Goal: Transaction & Acquisition: Purchase product/service

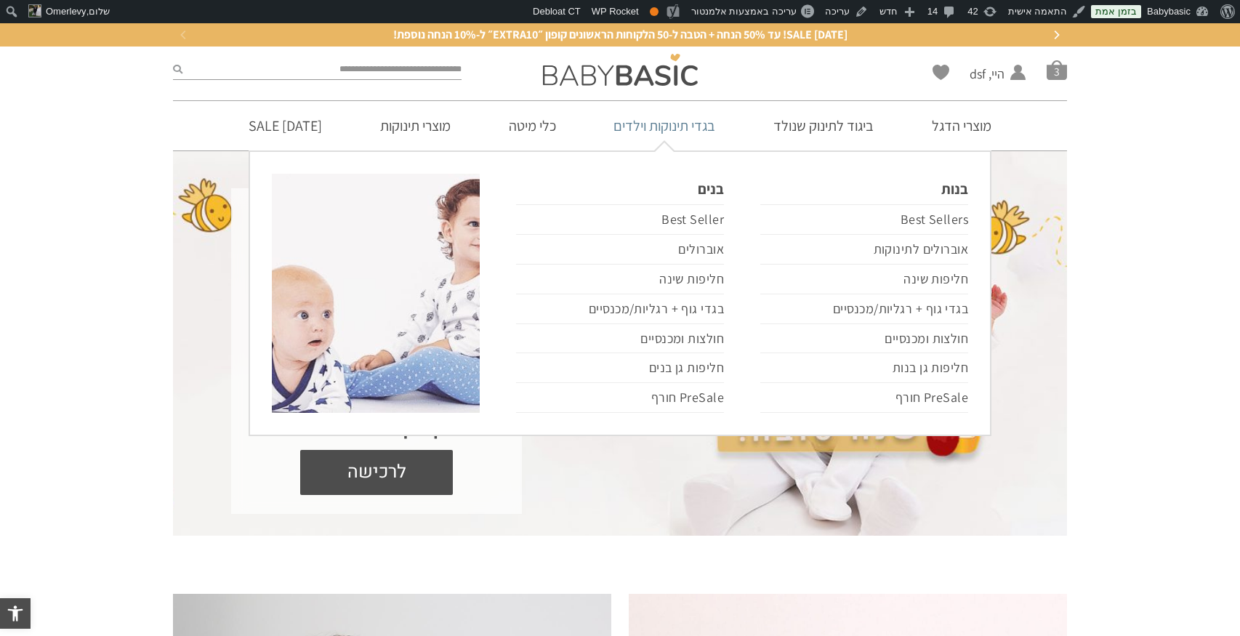
click at [669, 127] on link "בגדי תינוקות וילדים" at bounding box center [664, 125] width 145 height 49
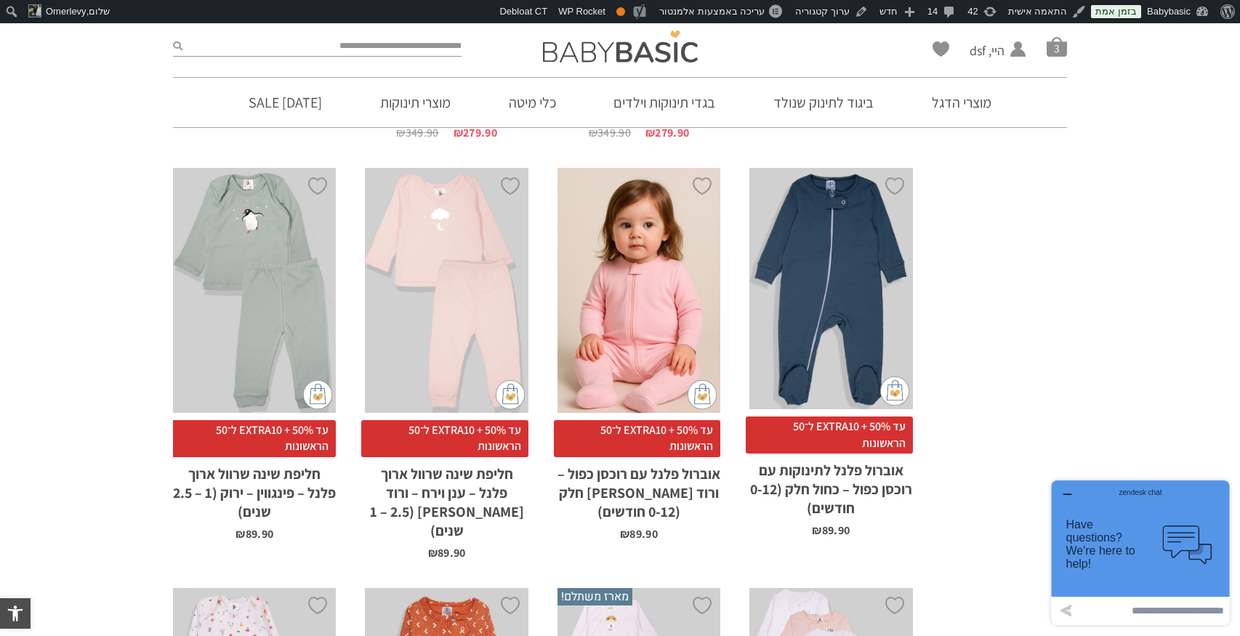
scroll to position [3059, 0]
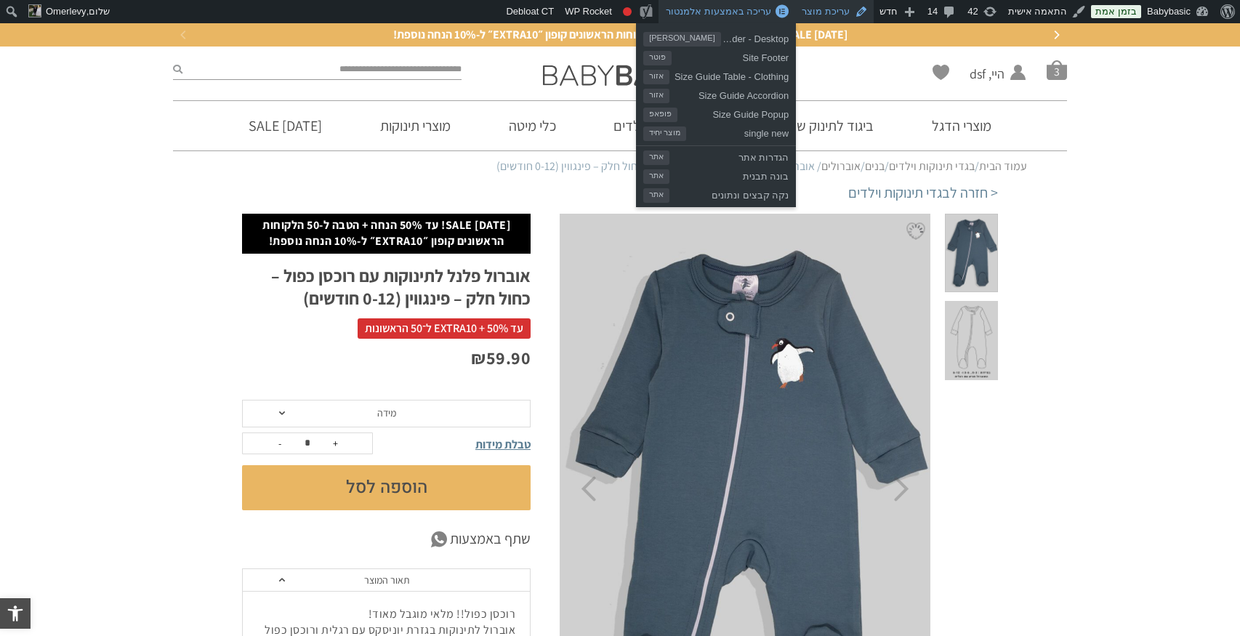
click at [840, 12] on link "עריכת מוצר" at bounding box center [835, 11] width 78 height 23
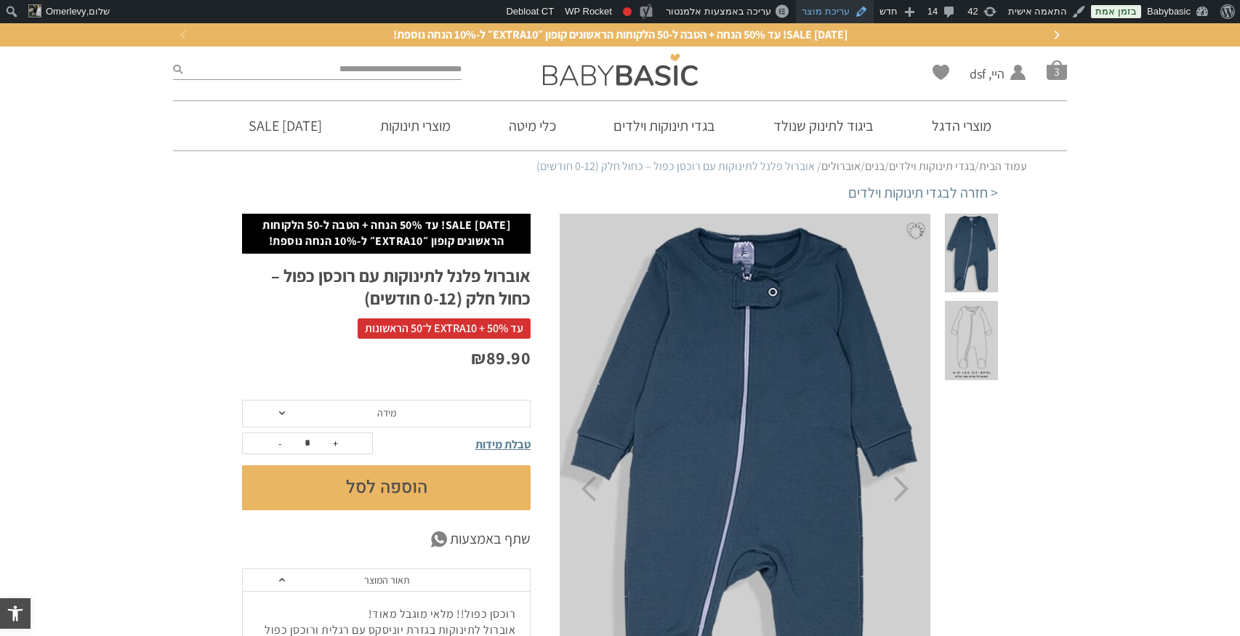
click at [854, 12] on link "עריכת מוצר" at bounding box center [835, 11] width 78 height 23
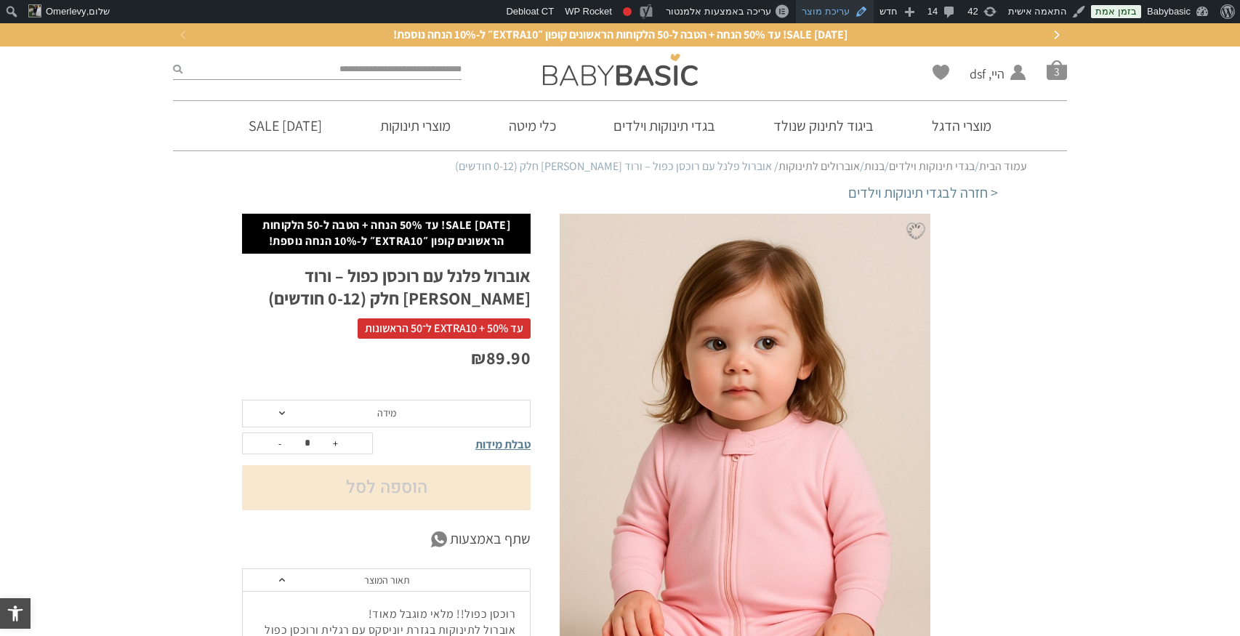
click at [847, 13] on link "עריכת מוצר" at bounding box center [835, 11] width 78 height 23
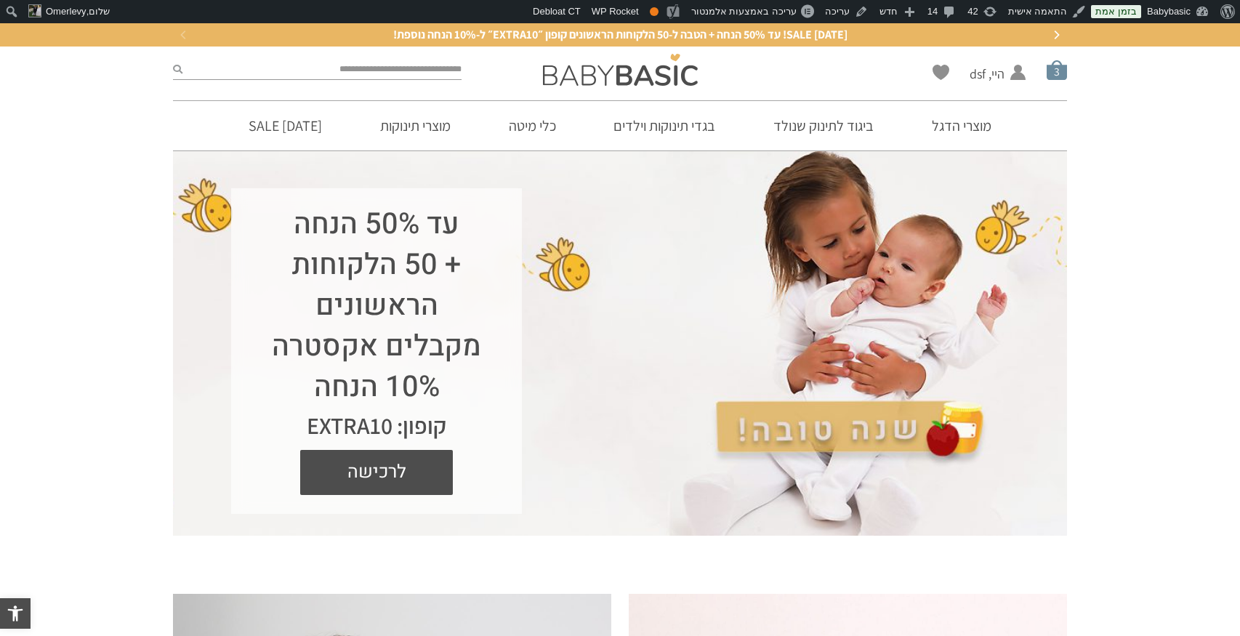
click at [1065, 74] on span "סל קניות" at bounding box center [1057, 70] width 20 height 20
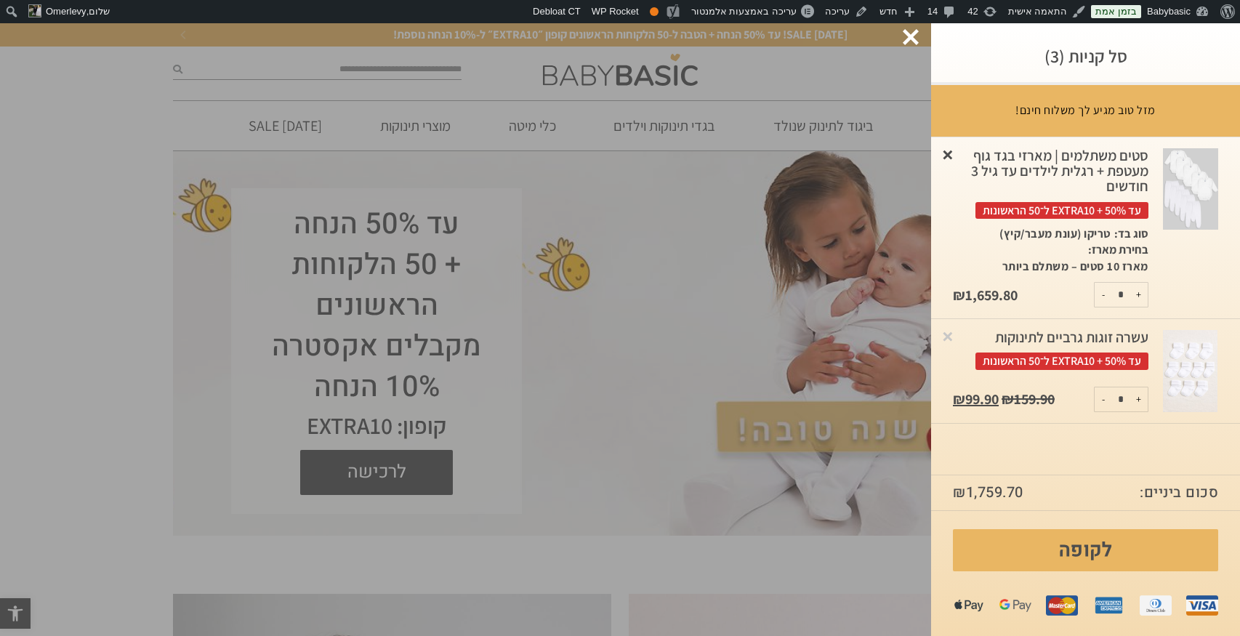
click at [948, 152] on link "×" at bounding box center [947, 154] width 15 height 15
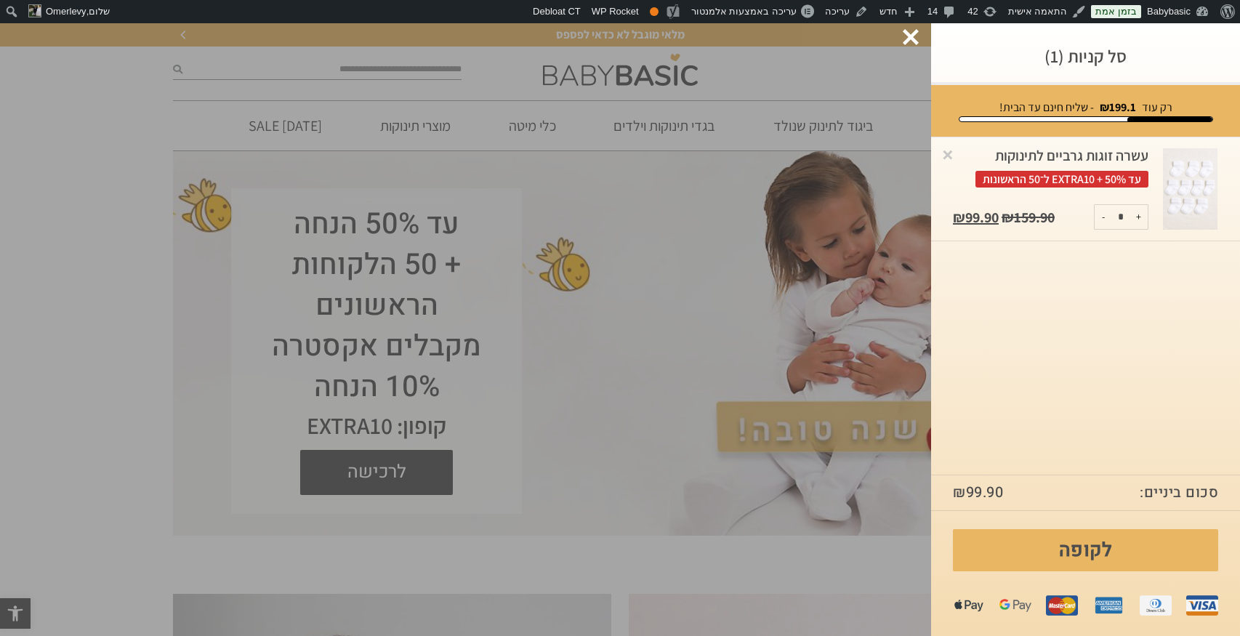
click at [914, 33] on div at bounding box center [911, 37] width 16 height 16
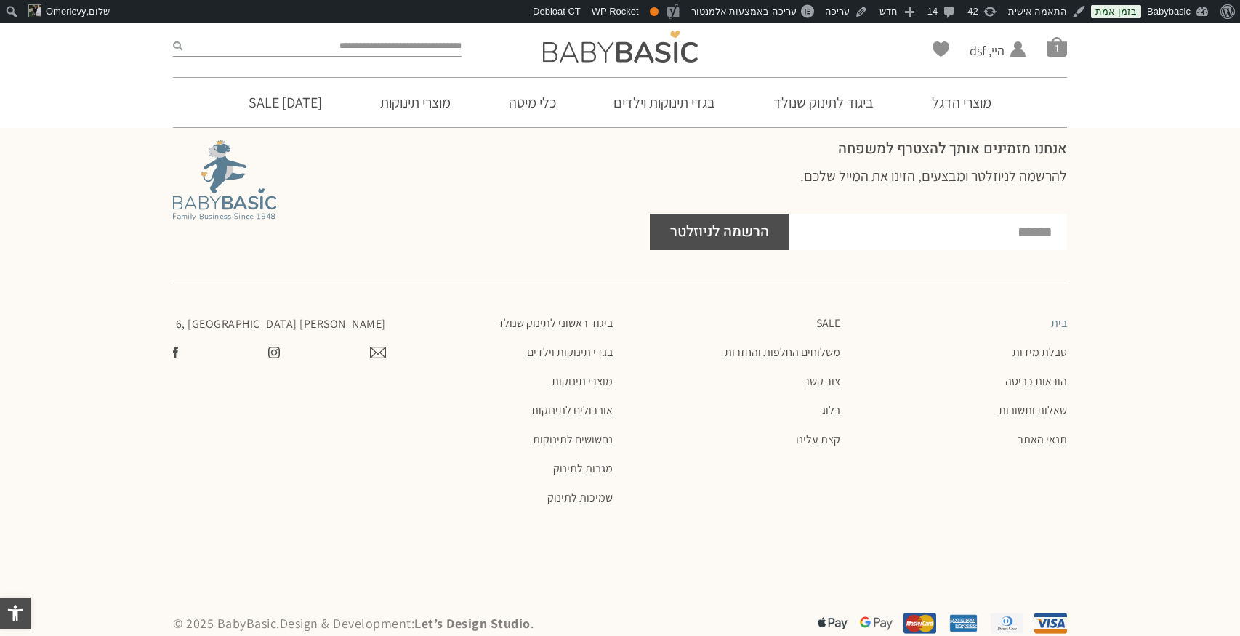
scroll to position [4167, 0]
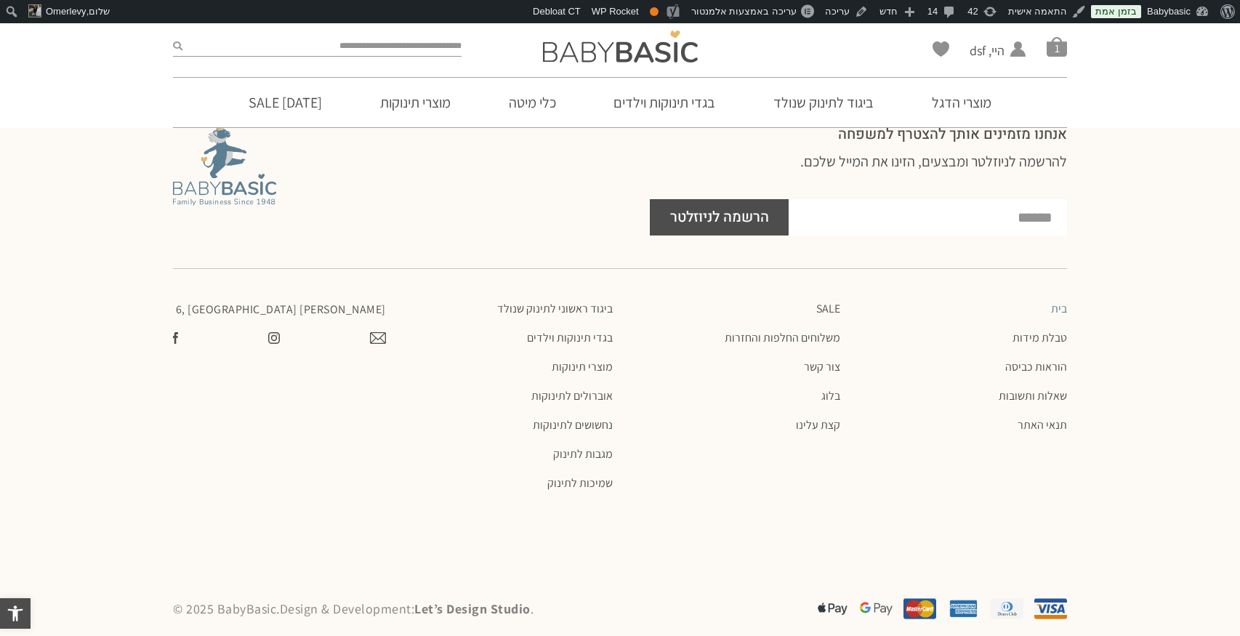
click at [917, 199] on input "email" at bounding box center [928, 217] width 278 height 36
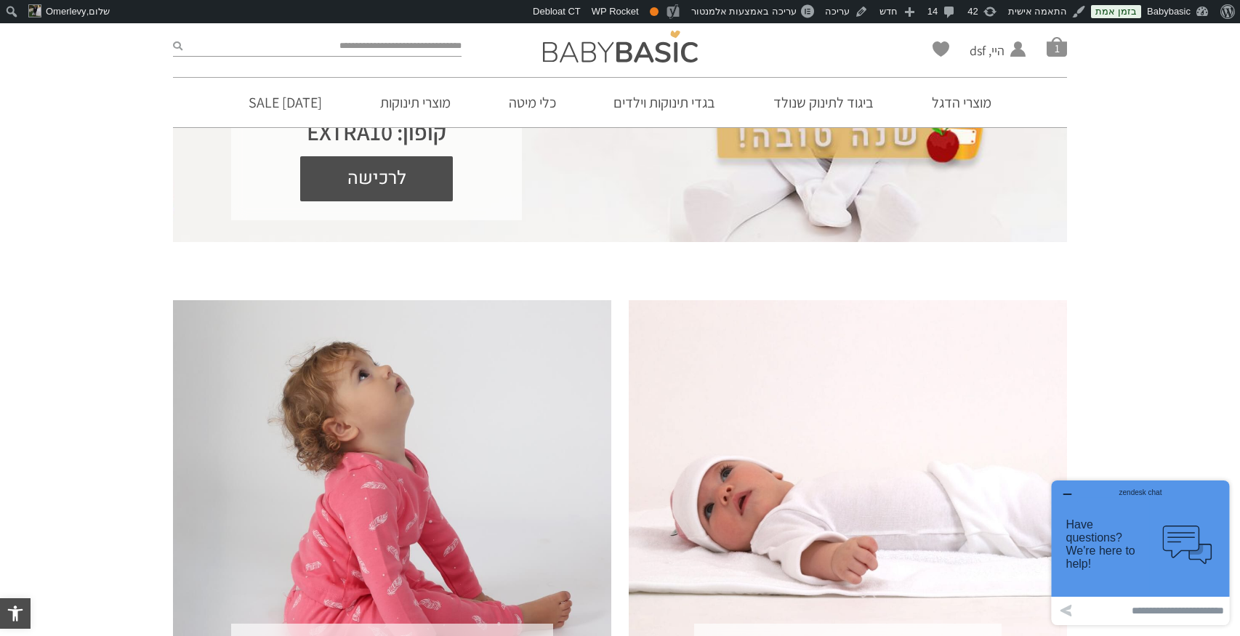
scroll to position [0, 0]
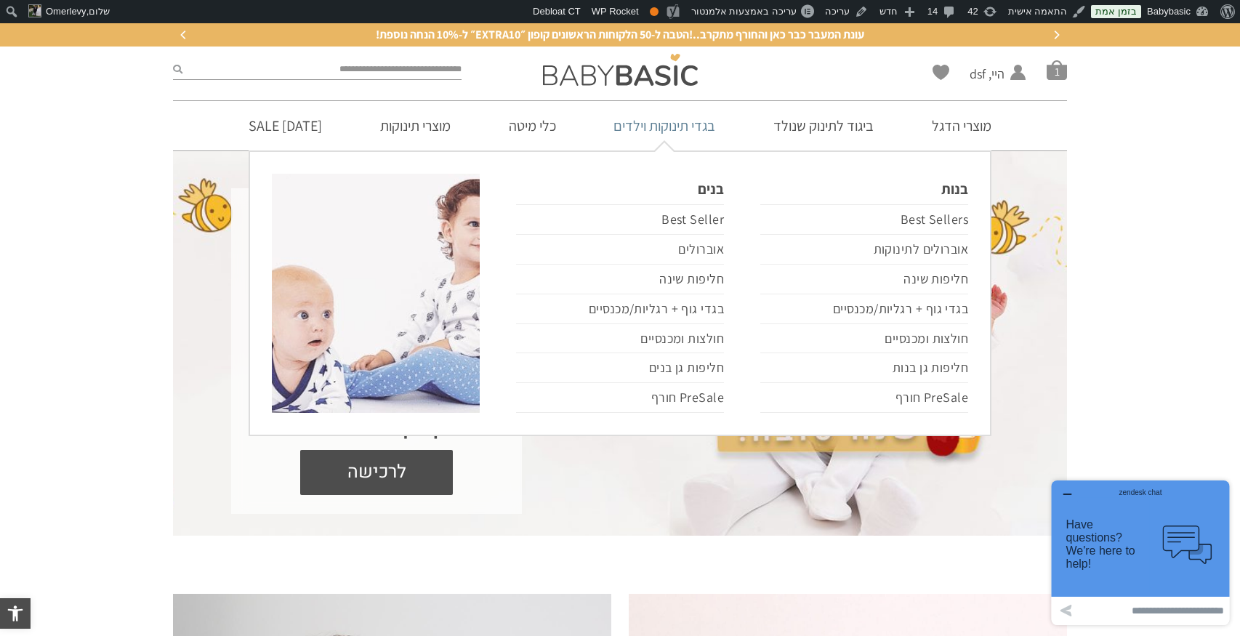
click at [701, 125] on link "בגדי תינוקות וילדים" at bounding box center [664, 125] width 145 height 49
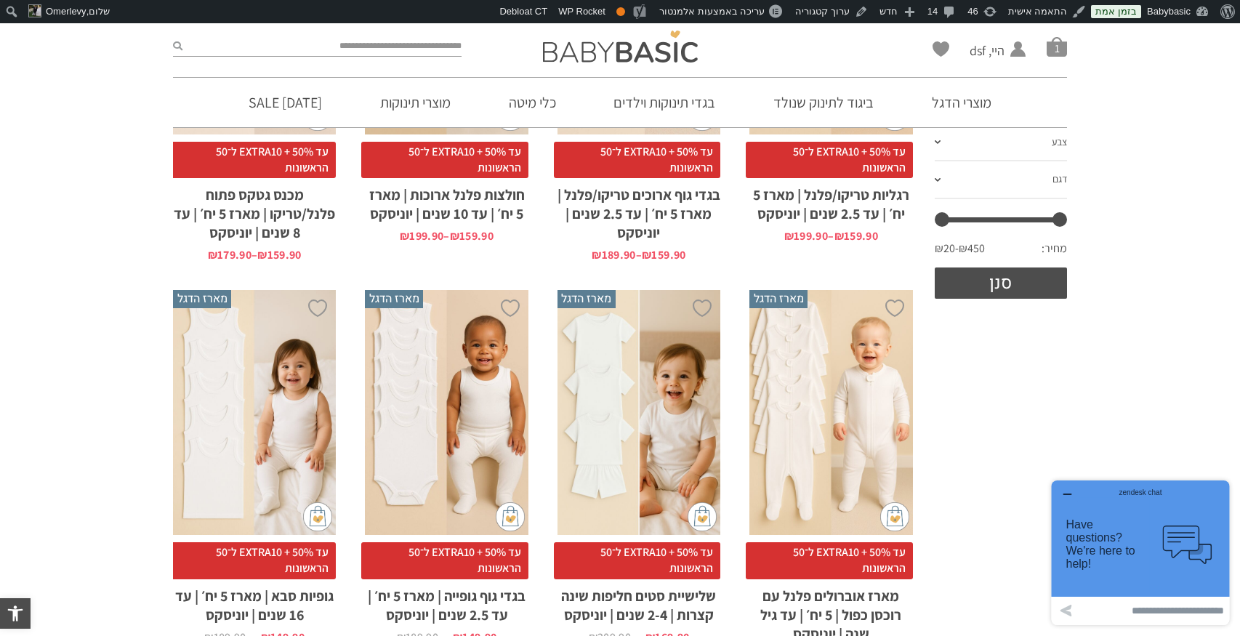
click at [1068, 48] on div "Wishlist היי, dsf החשבון שלי החשבון שלי הזמנות פרטי חשבון להתנתק סל קניות 1" at bounding box center [922, 46] width 303 height 47
click at [1052, 49] on span "סל קניות" at bounding box center [1057, 46] width 20 height 20
